Goal: Entertainment & Leisure: Consume media (video, audio)

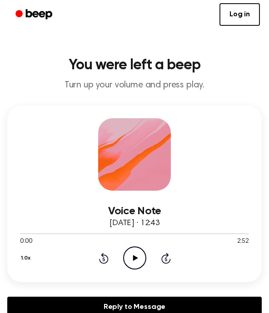
click at [138, 253] on icon "Play Audio" at bounding box center [134, 258] width 23 height 23
click at [127, 262] on icon "Pause Audio" at bounding box center [134, 258] width 23 height 23
click at [128, 259] on icon "Play Audio" at bounding box center [134, 258] width 23 height 23
click at [127, 260] on icon "Pause Audio" at bounding box center [134, 258] width 23 height 23
click at [134, 260] on icon at bounding box center [134, 258] width 5 height 6
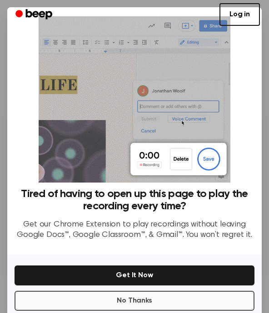
click at [206, 296] on button "No Thanks" at bounding box center [135, 301] width 240 height 20
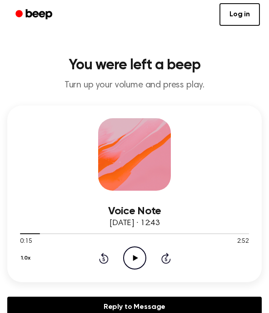
click at [130, 259] on icon "Play Audio" at bounding box center [134, 258] width 23 height 23
click at [167, 264] on icon at bounding box center [166, 258] width 10 height 11
click at [166, 256] on icon "Skip 5 seconds" at bounding box center [166, 259] width 10 height 12
click at [162, 258] on icon at bounding box center [166, 258] width 10 height 11
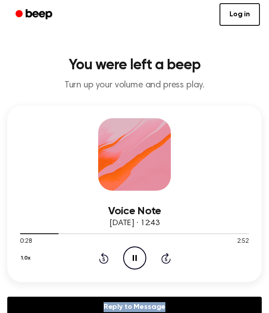
click at [162, 258] on icon at bounding box center [166, 258] width 10 height 11
click at [169, 253] on icon "Skip 5 seconds" at bounding box center [166, 259] width 10 height 12
click at [136, 259] on icon at bounding box center [134, 258] width 4 height 6
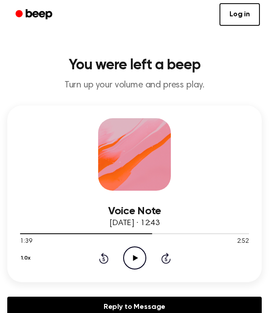
click at [132, 259] on icon "Play Audio" at bounding box center [134, 258] width 23 height 23
click at [137, 256] on icon "Pause Audio" at bounding box center [134, 258] width 23 height 23
click at [137, 262] on icon "Play Audio" at bounding box center [134, 258] width 23 height 23
click at [136, 258] on icon at bounding box center [134, 258] width 4 height 6
click at [136, 258] on icon at bounding box center [134, 258] width 5 height 6
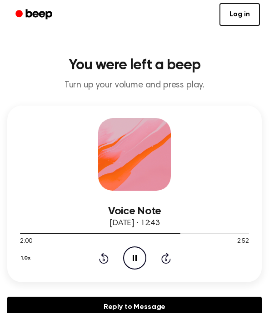
click at [132, 257] on icon "Pause Audio" at bounding box center [134, 258] width 23 height 23
click at [133, 255] on icon "Play Audio" at bounding box center [134, 258] width 23 height 23
click at [131, 255] on icon "Pause Audio" at bounding box center [134, 258] width 23 height 23
click at [131, 255] on icon "Play Audio" at bounding box center [134, 258] width 23 height 23
click at [132, 257] on icon "Pause Audio" at bounding box center [134, 258] width 23 height 23
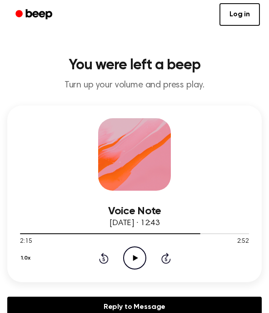
click at [134, 263] on icon "Play Audio" at bounding box center [134, 258] width 23 height 23
click at [134, 256] on icon "Pause Audio" at bounding box center [134, 258] width 23 height 23
click at [136, 253] on icon "Play Audio" at bounding box center [134, 258] width 23 height 23
